Goal: Task Accomplishment & Management: Use online tool/utility

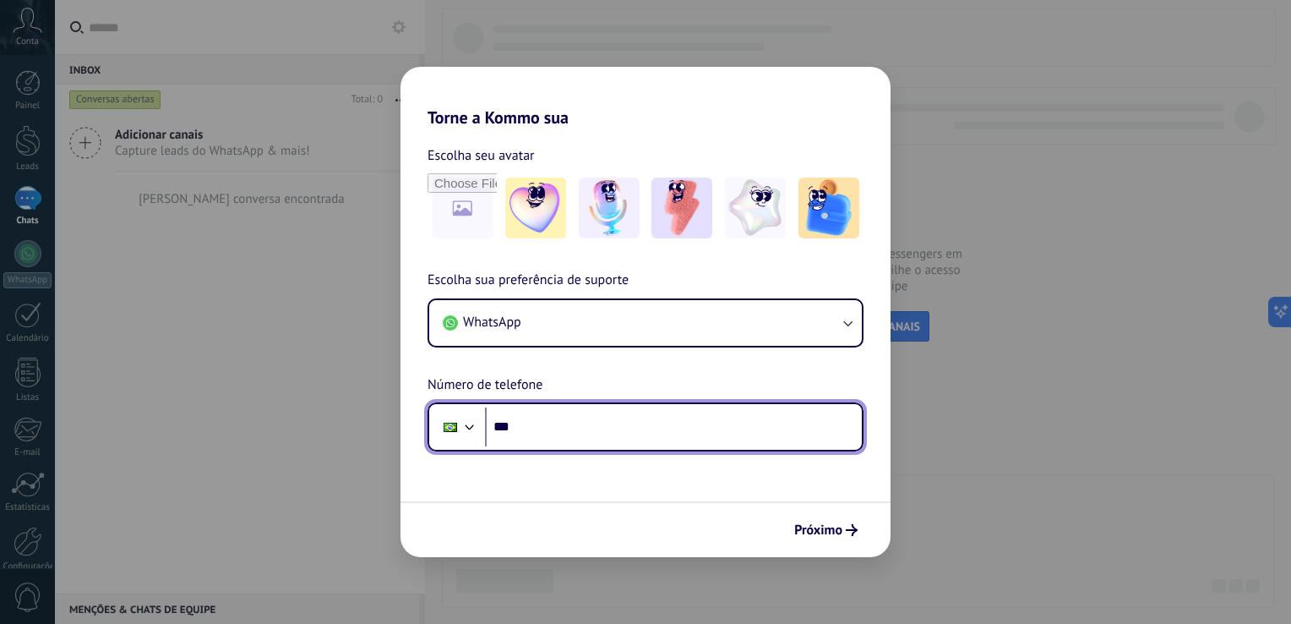
click at [609, 443] on input "***" at bounding box center [673, 426] width 377 height 39
type input "**********"
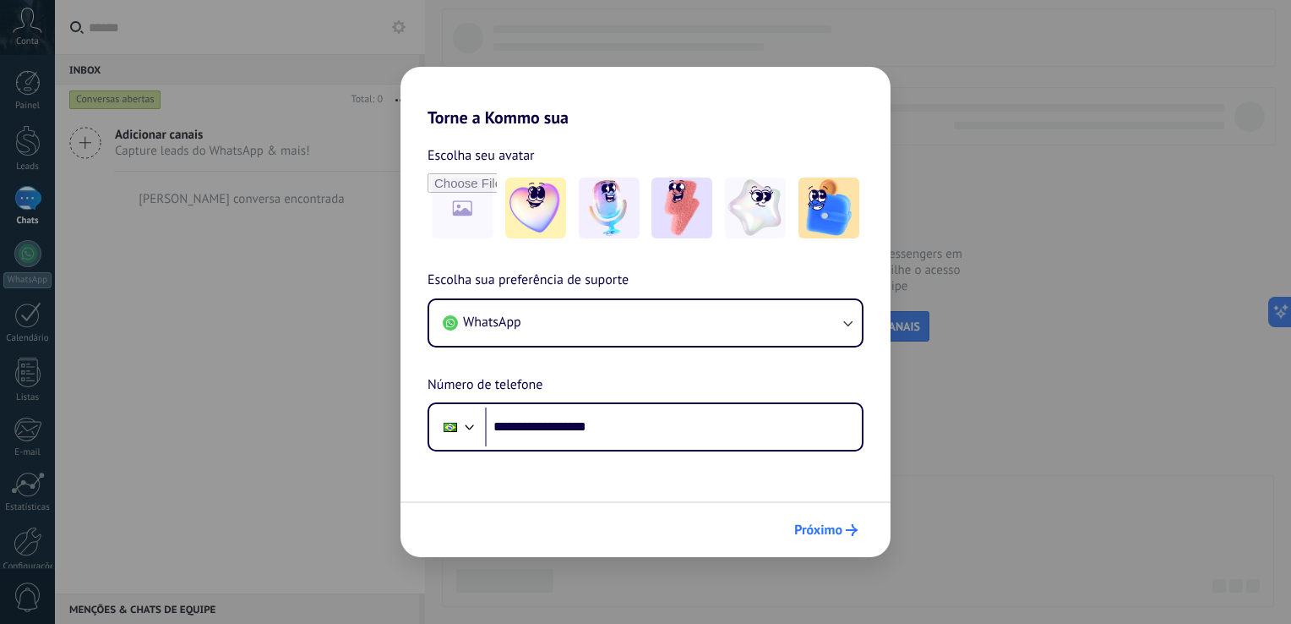
click at [808, 524] on span "Próximo" at bounding box center [818, 530] width 48 height 12
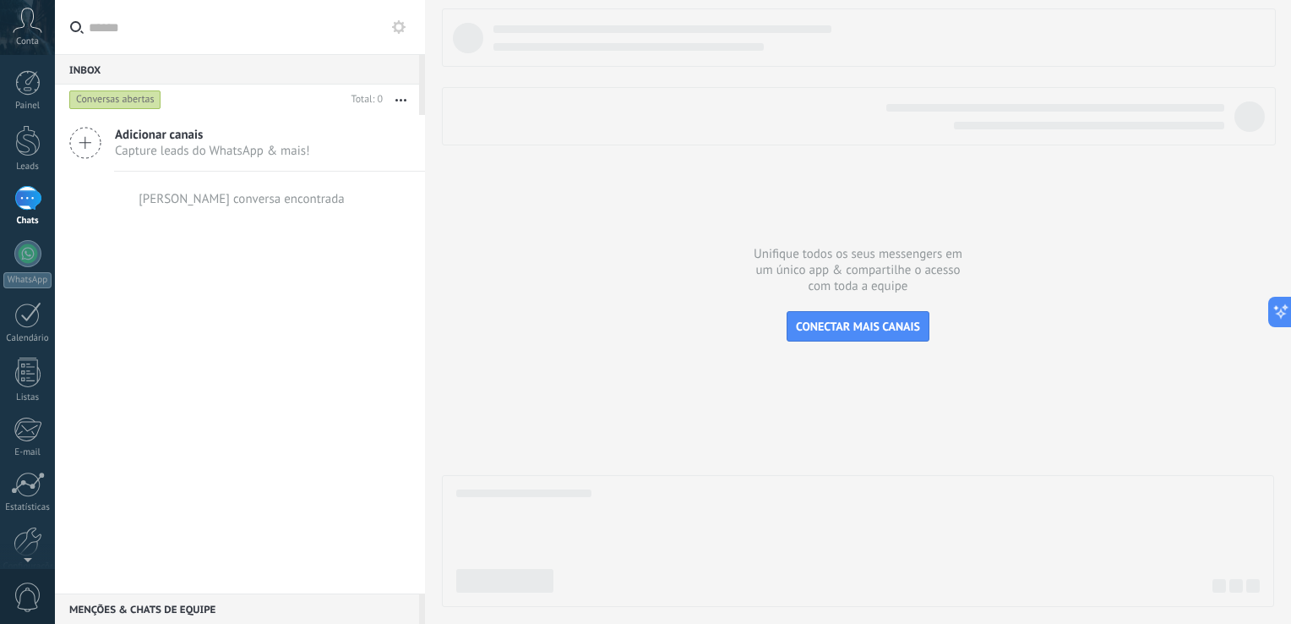
click at [162, 136] on span "Adicionar canais" at bounding box center [212, 135] width 195 height 16
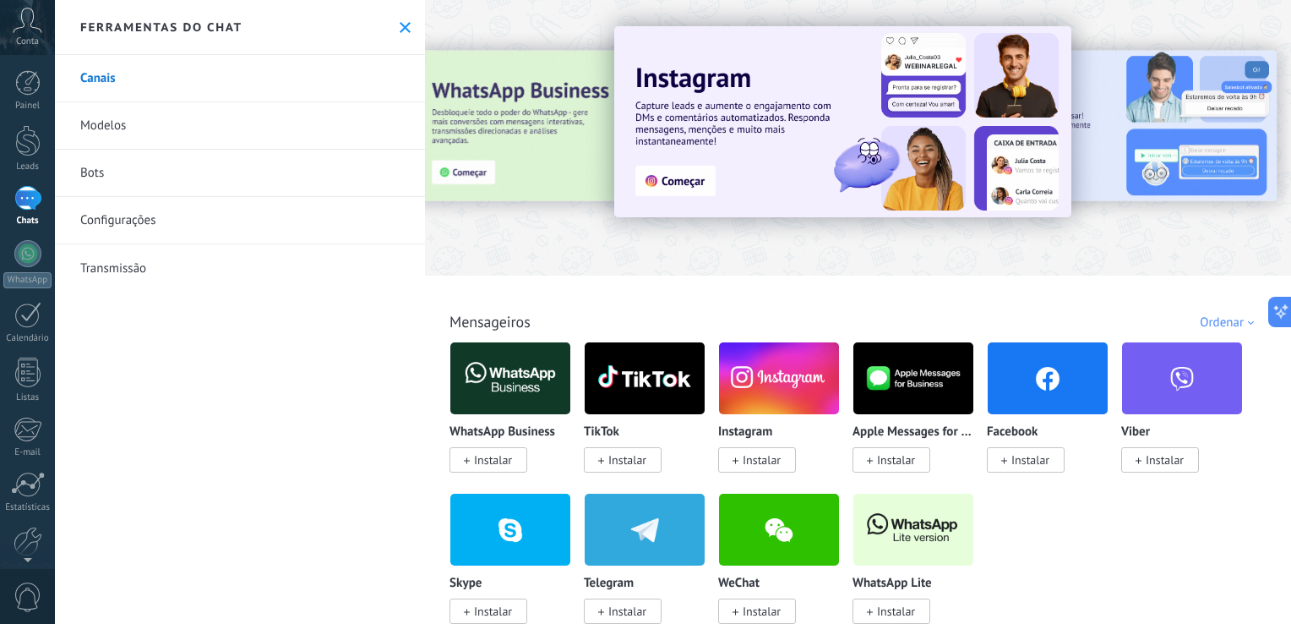
click at [400, 32] on icon at bounding box center [405, 27] width 11 height 11
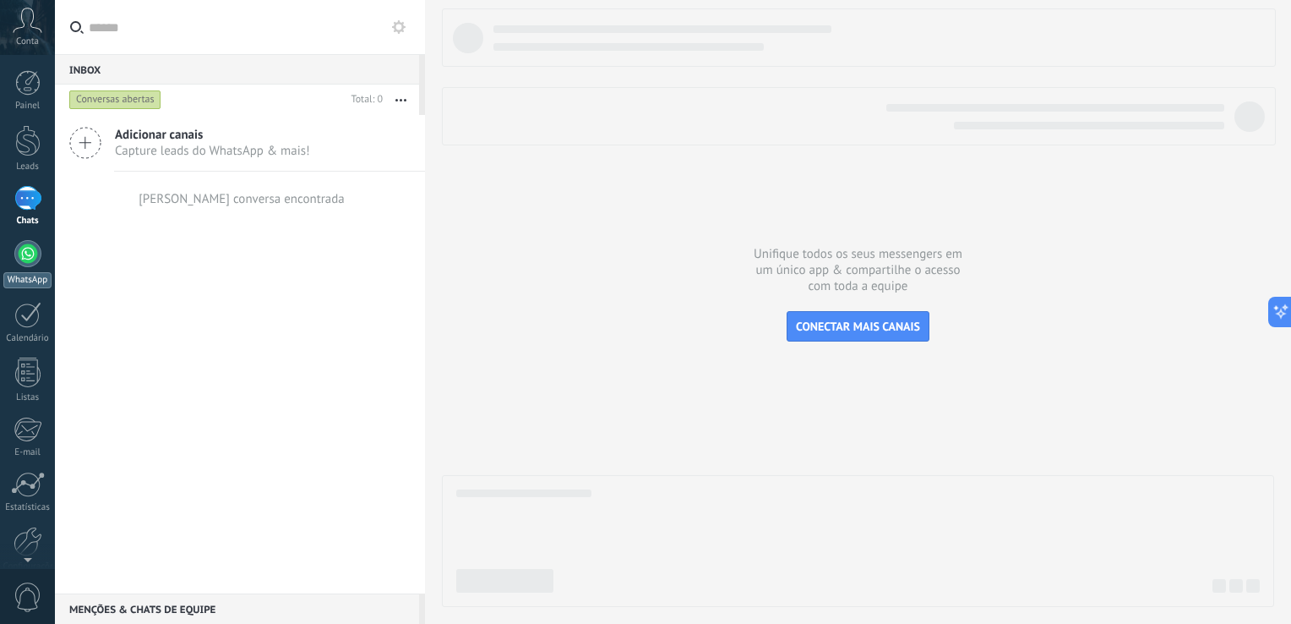
click at [27, 255] on div at bounding box center [27, 253] width 27 height 27
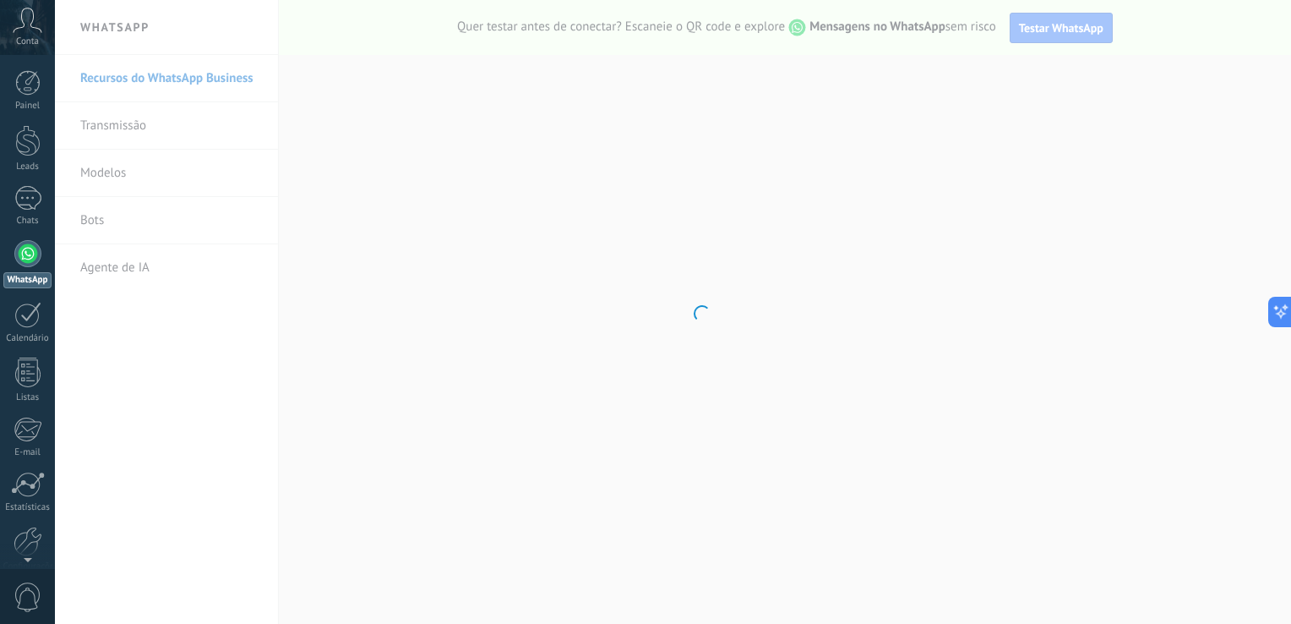
click at [131, 269] on body ".abccls-1,.abccls-2{fill-rule:evenodd}.abccls-2{fill:#fff} .abfcls-1{fill:none}…" at bounding box center [645, 312] width 1291 height 624
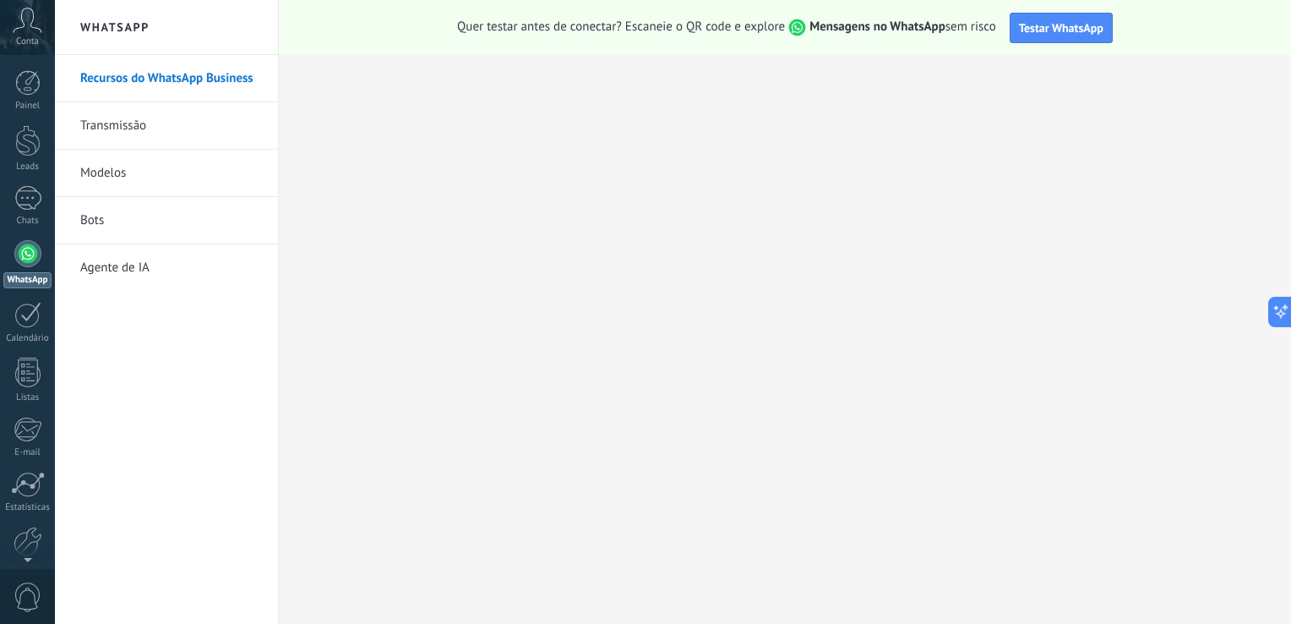
click at [97, 221] on link "Bots" at bounding box center [170, 220] width 181 height 47
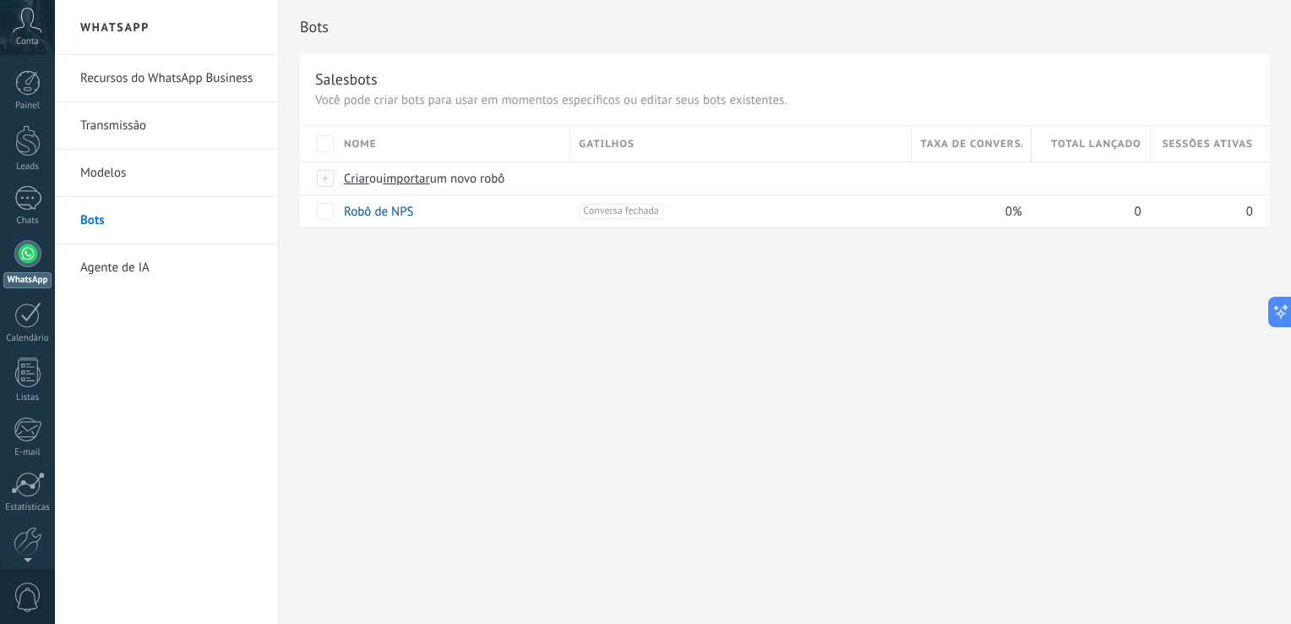
click at [122, 172] on link "Modelos" at bounding box center [170, 173] width 181 height 47
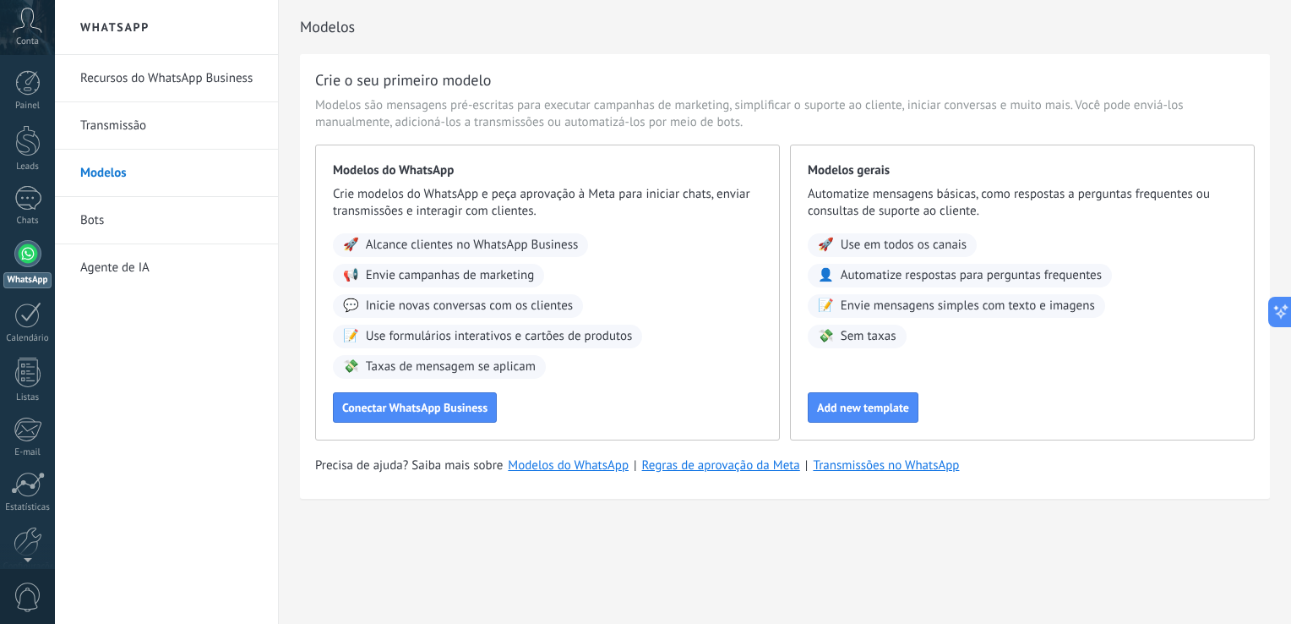
click at [109, 132] on link "Transmissão" at bounding box center [170, 125] width 181 height 47
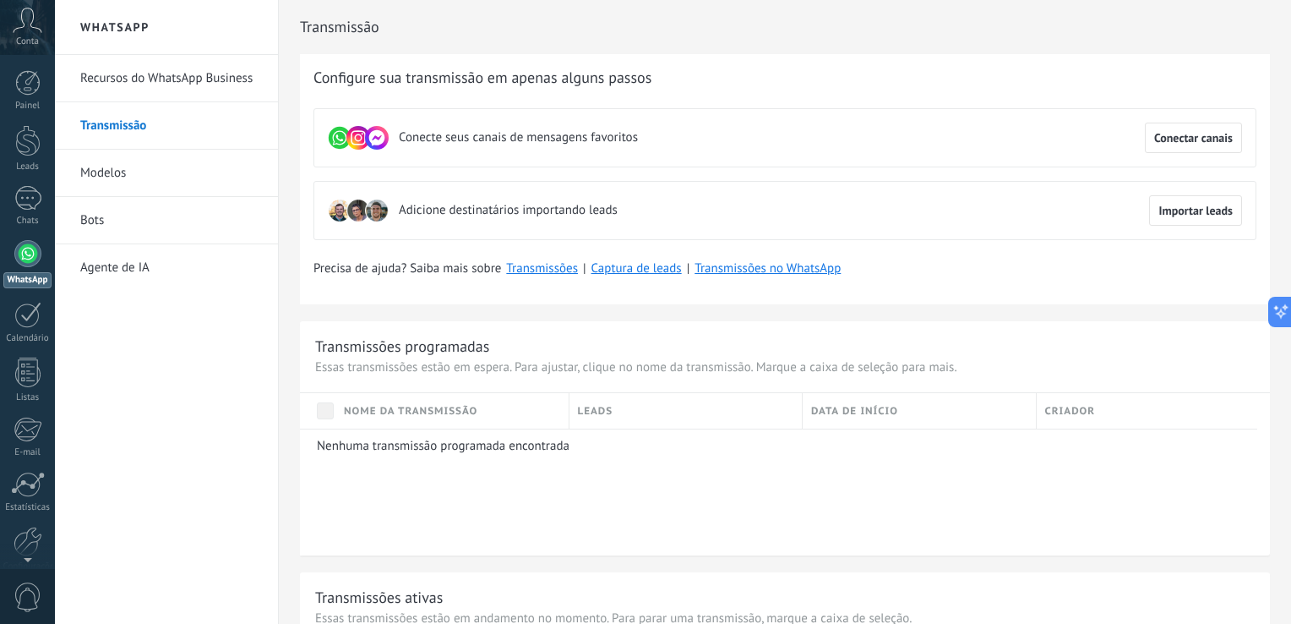
click at [131, 76] on link "Recursos do WhatsApp Business" at bounding box center [170, 78] width 181 height 47
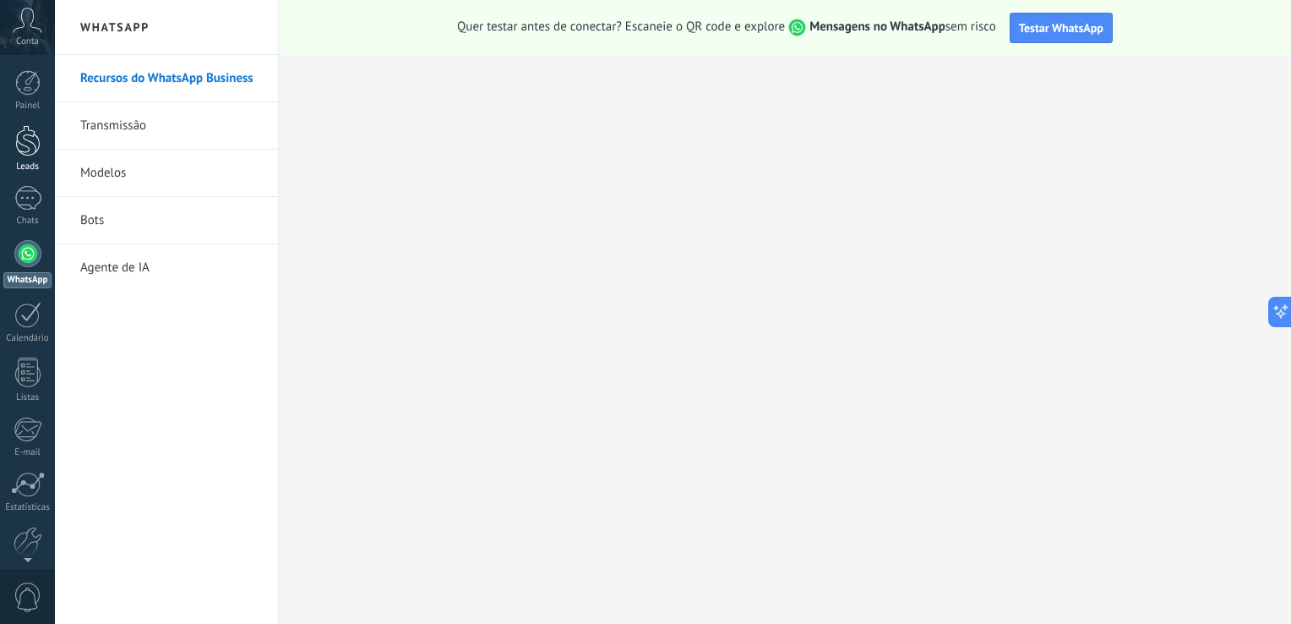
click at [24, 147] on div at bounding box center [27, 140] width 25 height 31
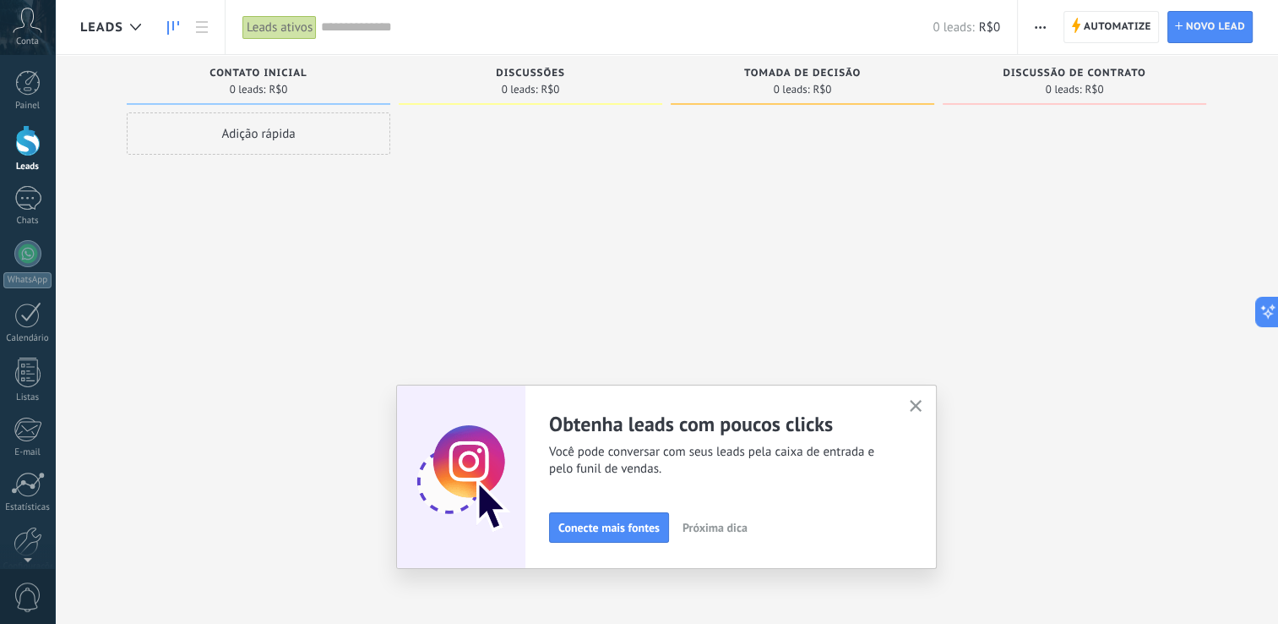
click at [28, 23] on icon at bounding box center [28, 20] width 30 height 25
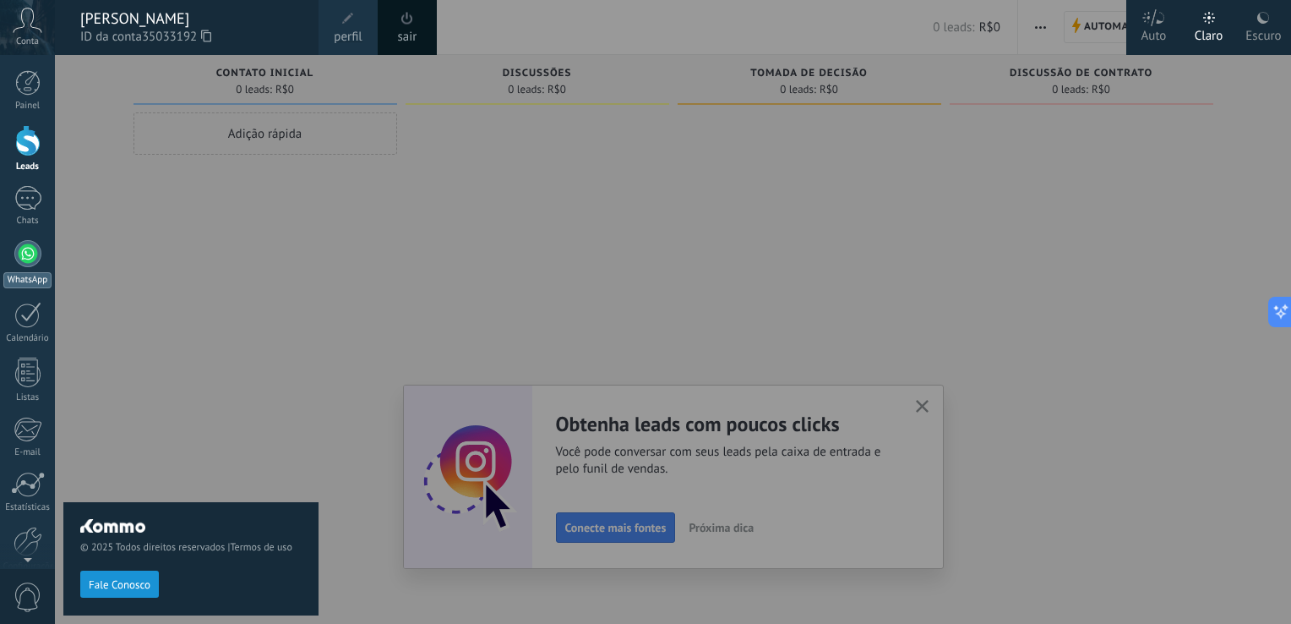
click at [29, 252] on div at bounding box center [27, 253] width 27 height 27
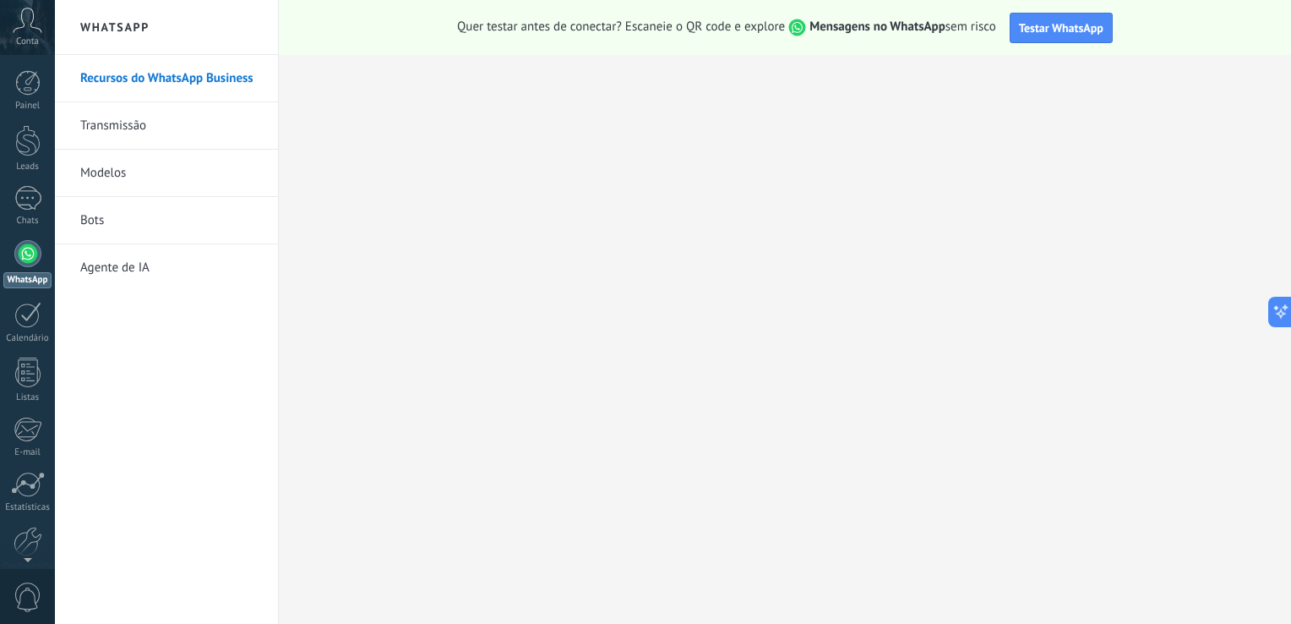
click at [203, 79] on link "Recursos do WhatsApp Business" at bounding box center [170, 78] width 181 height 47
